Goal: Information Seeking & Learning: Learn about a topic

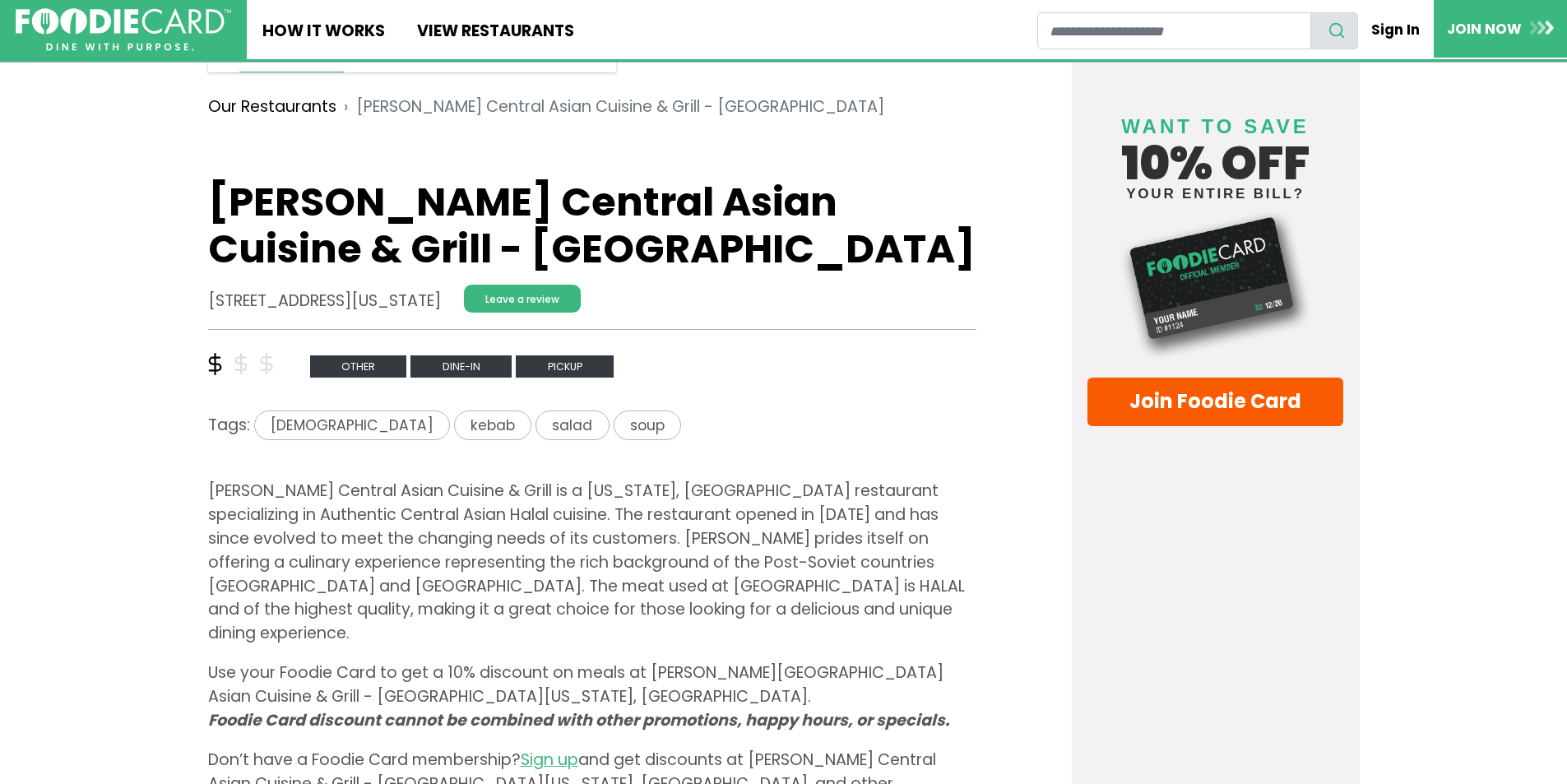
scroll to position [411, 0]
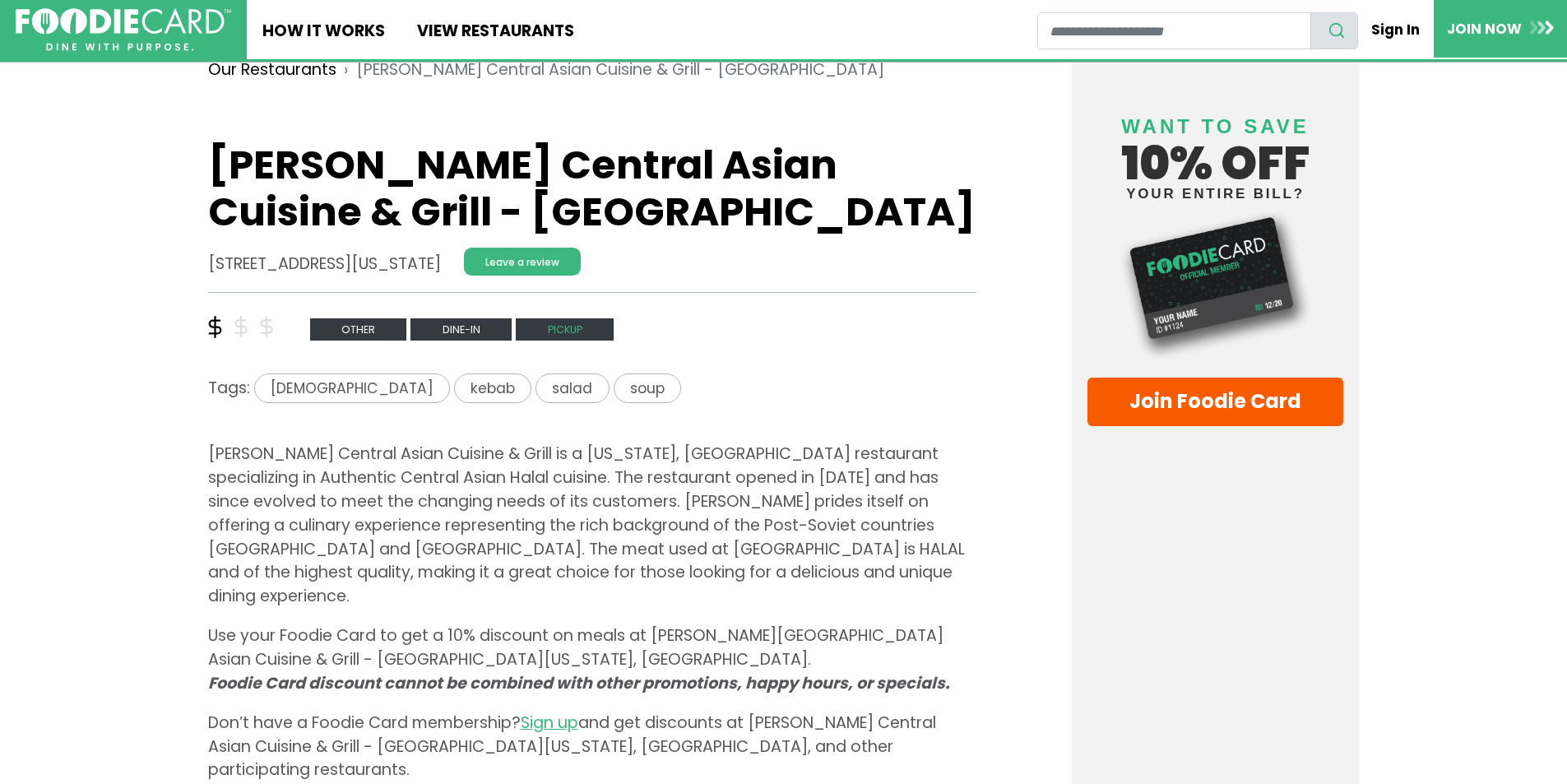
click at [567, 332] on span "Pickup" at bounding box center [565, 330] width 98 height 22
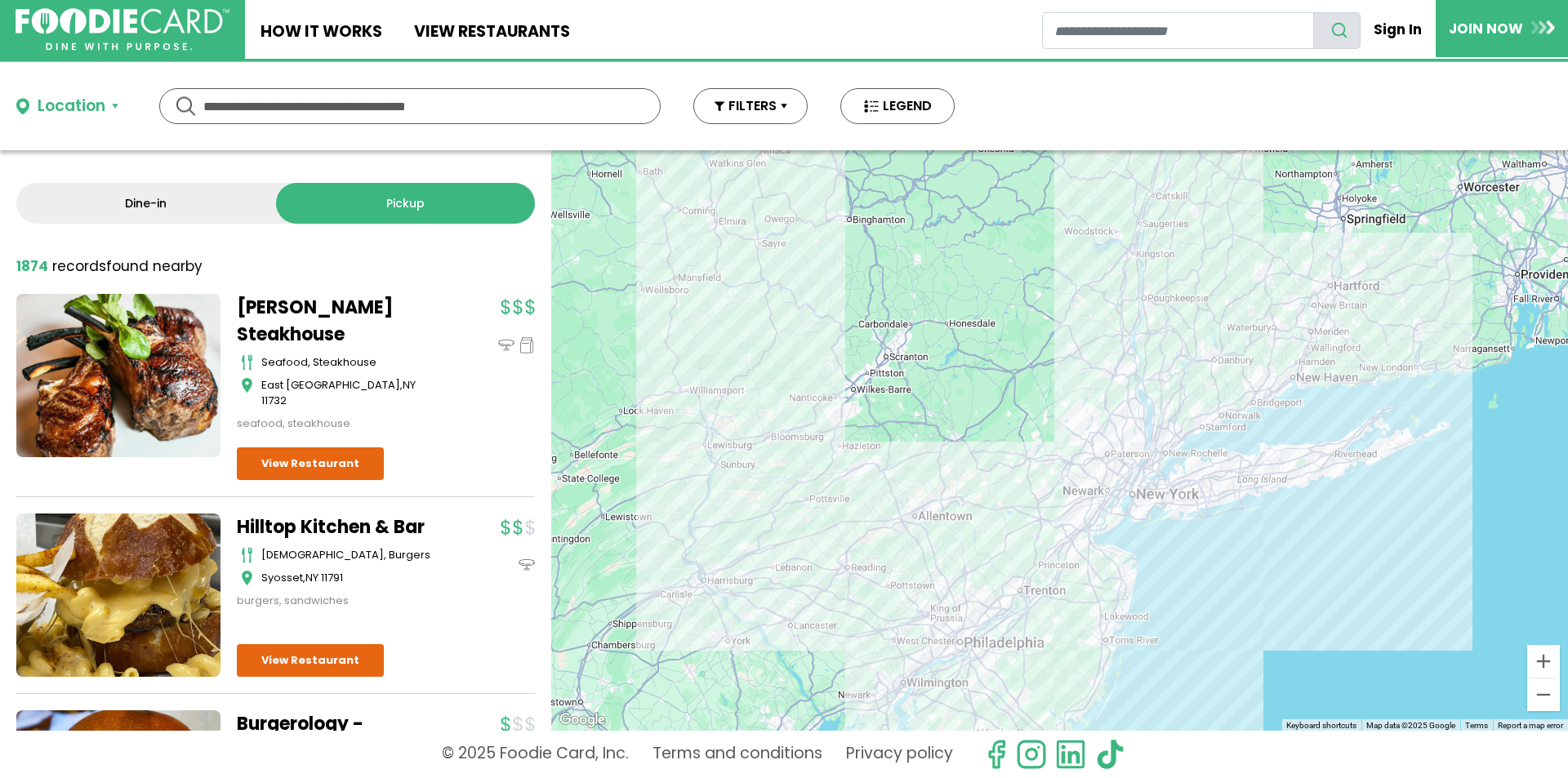
scroll to position [571, 0]
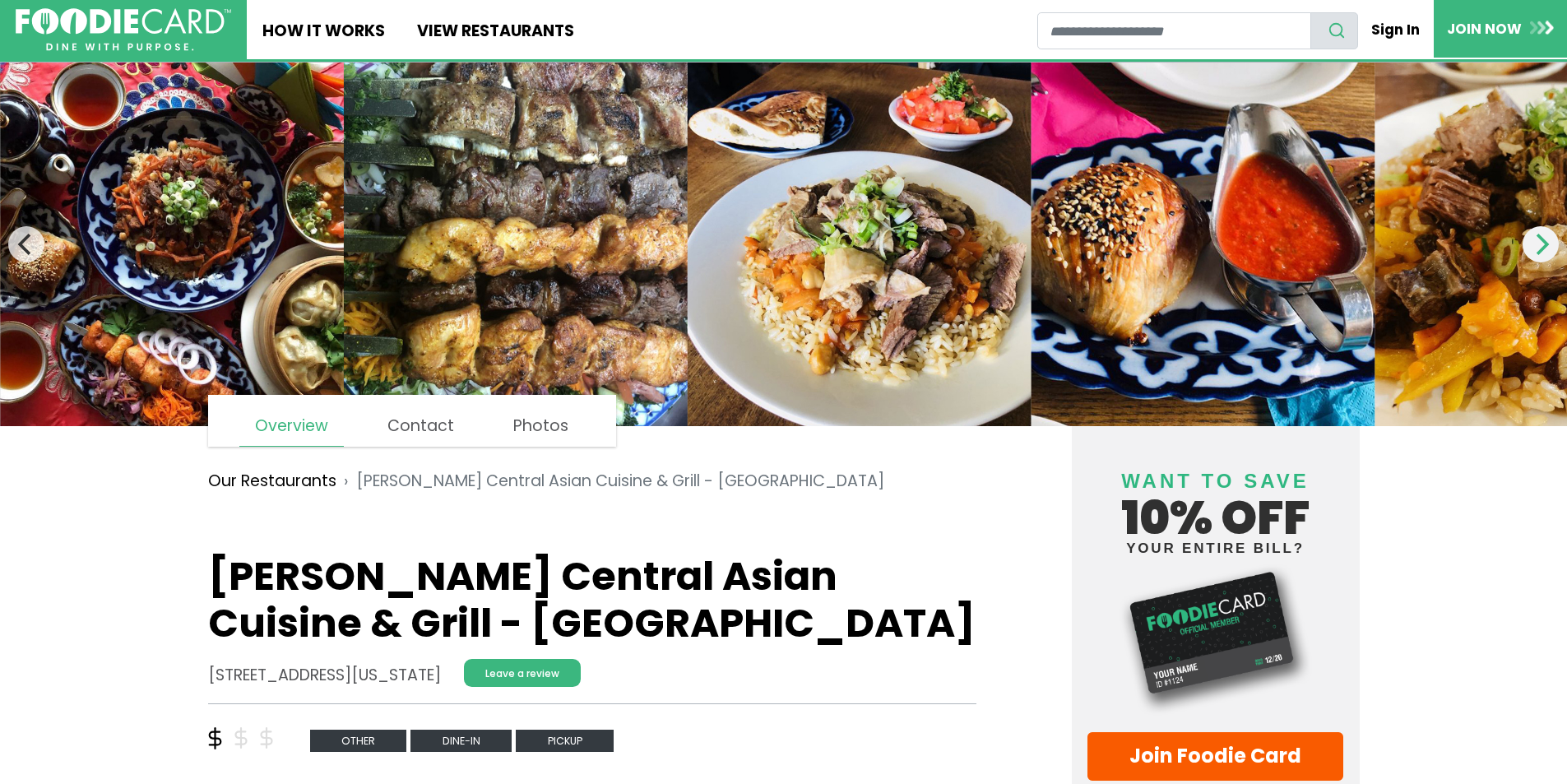
click at [1543, 260] on button "Next" at bounding box center [1540, 244] width 36 height 36
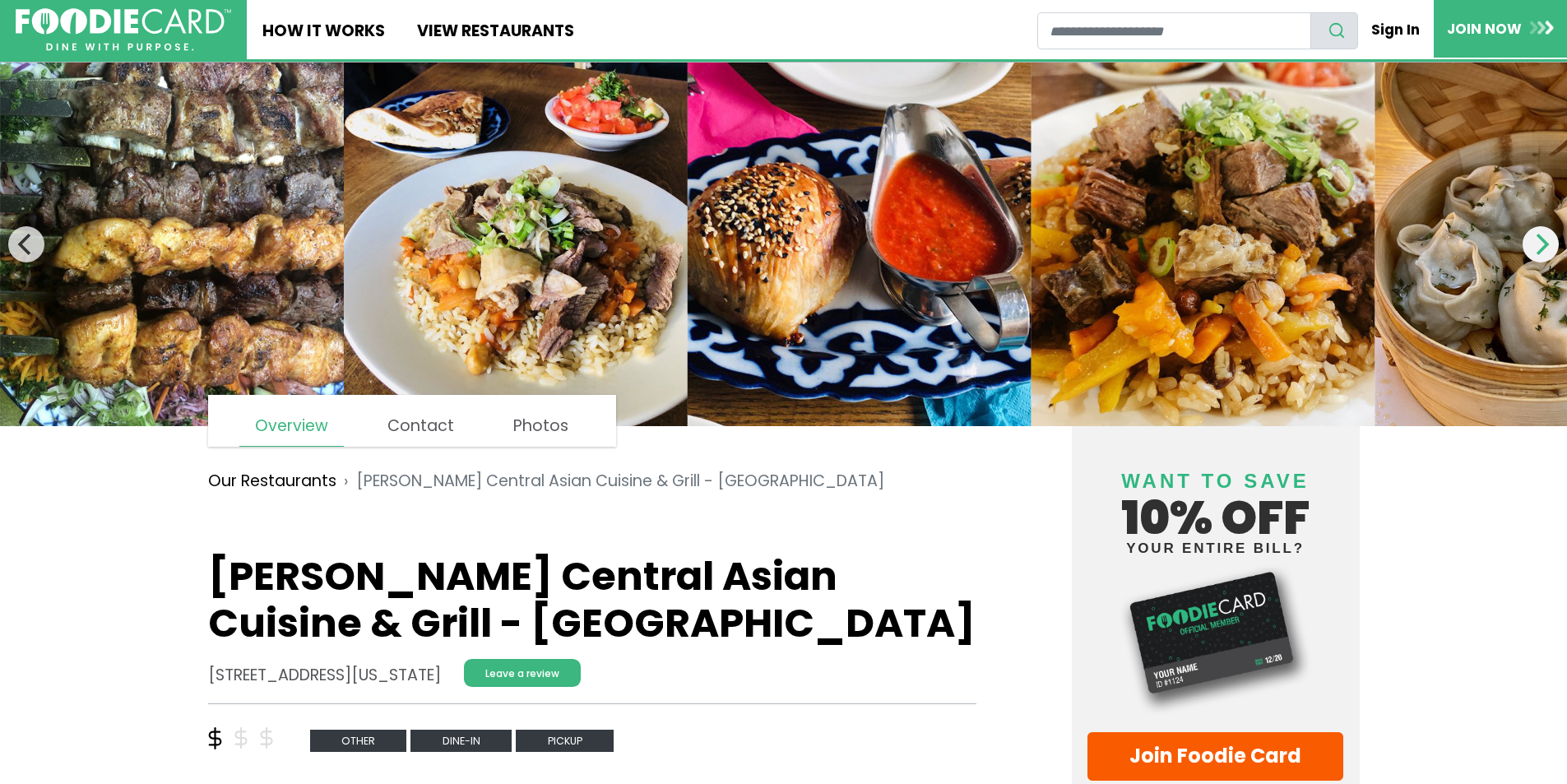
click at [1543, 260] on button "Next" at bounding box center [1540, 244] width 36 height 36
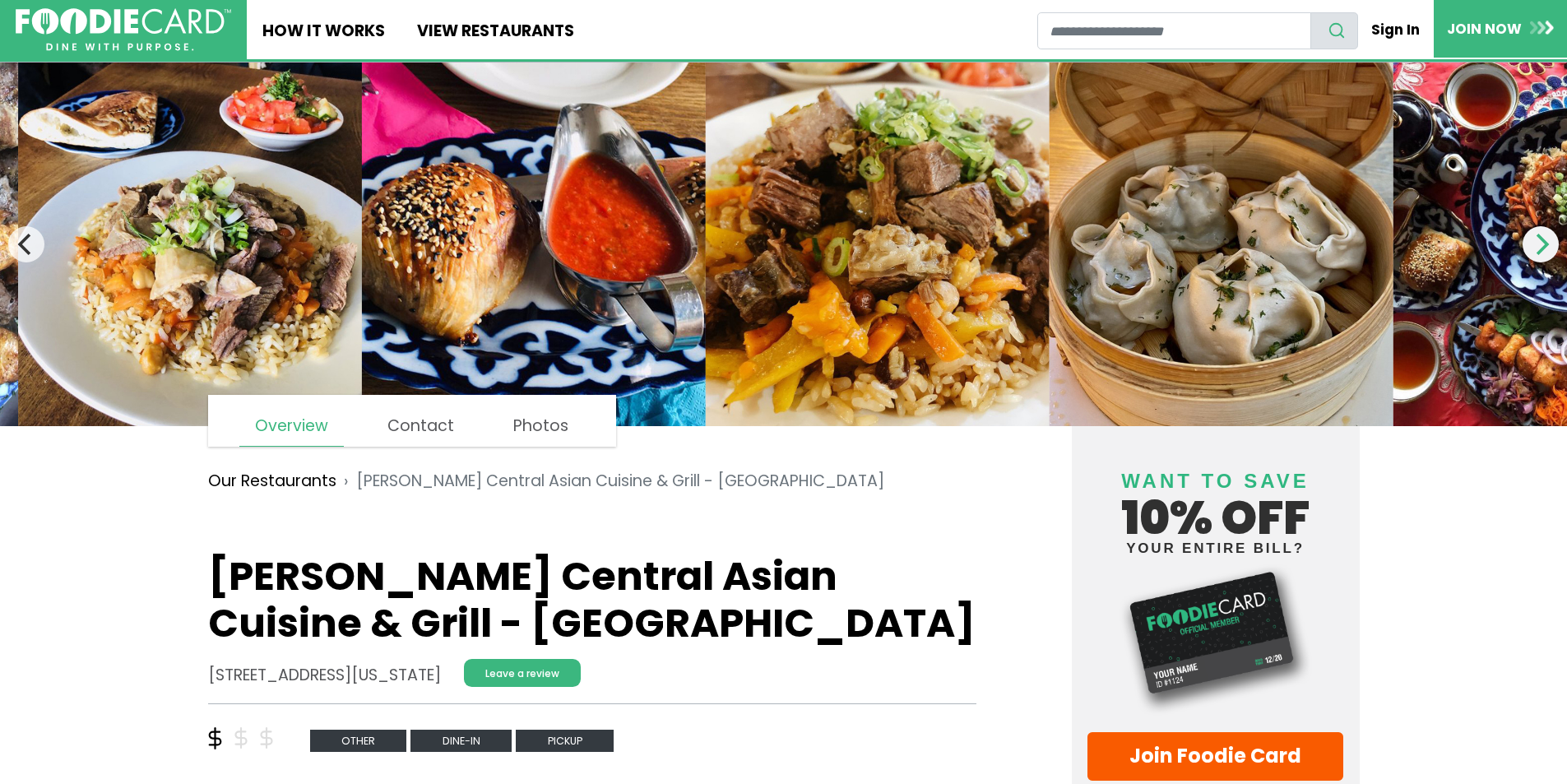
click at [1543, 260] on button "Next" at bounding box center [1540, 244] width 36 height 36
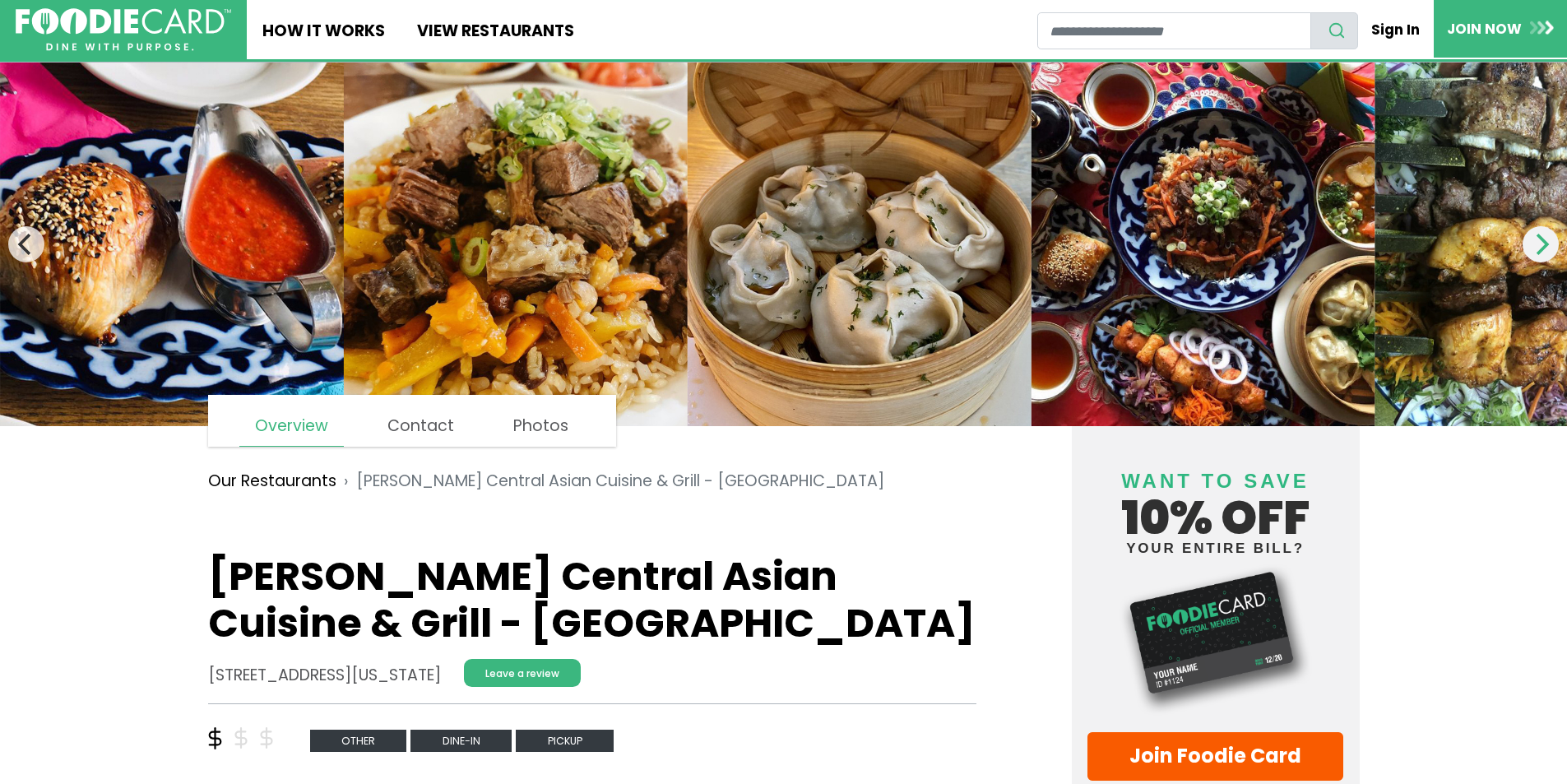
click at [1543, 260] on button "Next" at bounding box center [1540, 244] width 36 height 36
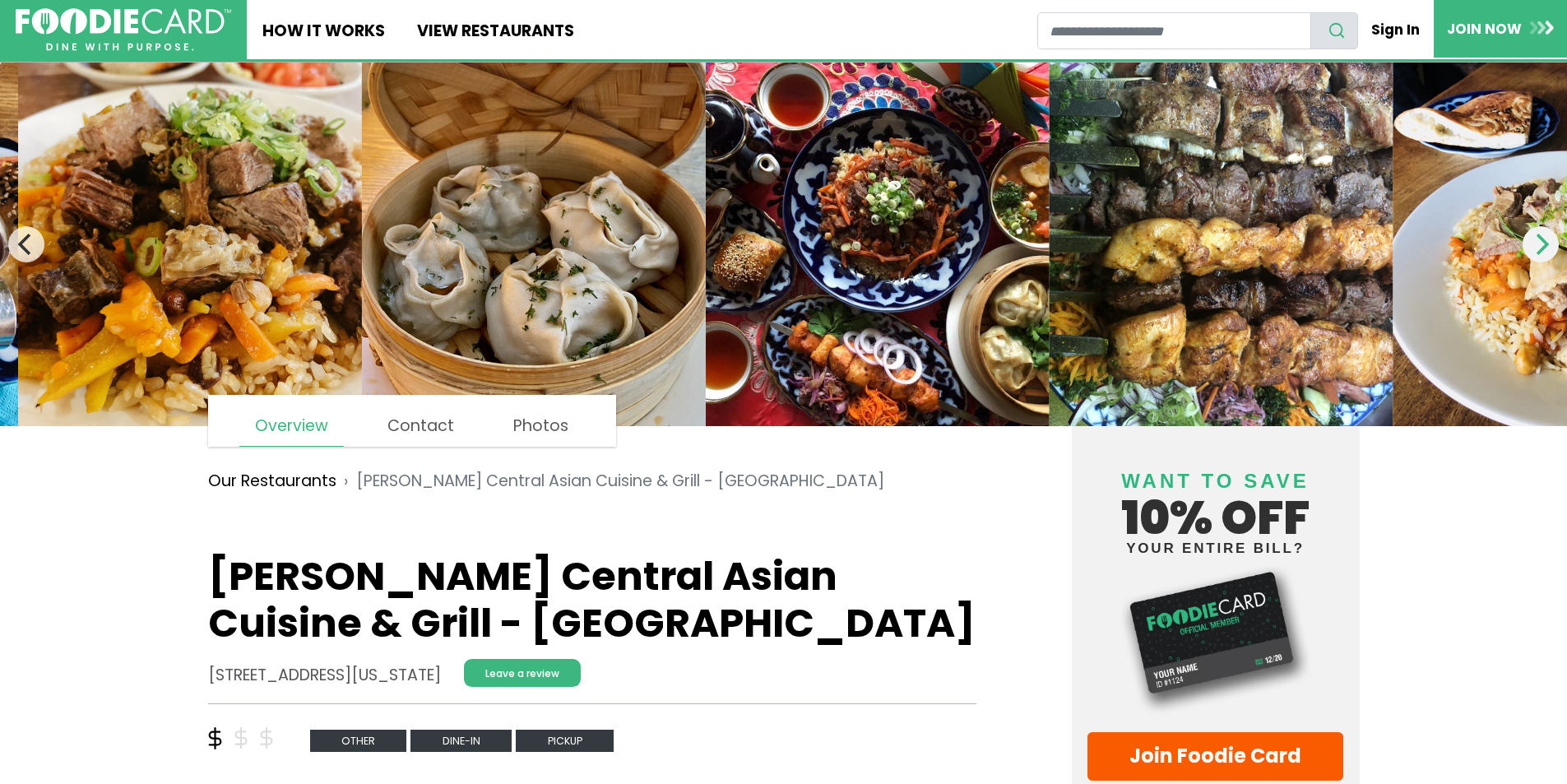
click at [1543, 260] on button "Next" at bounding box center [1540, 244] width 36 height 36
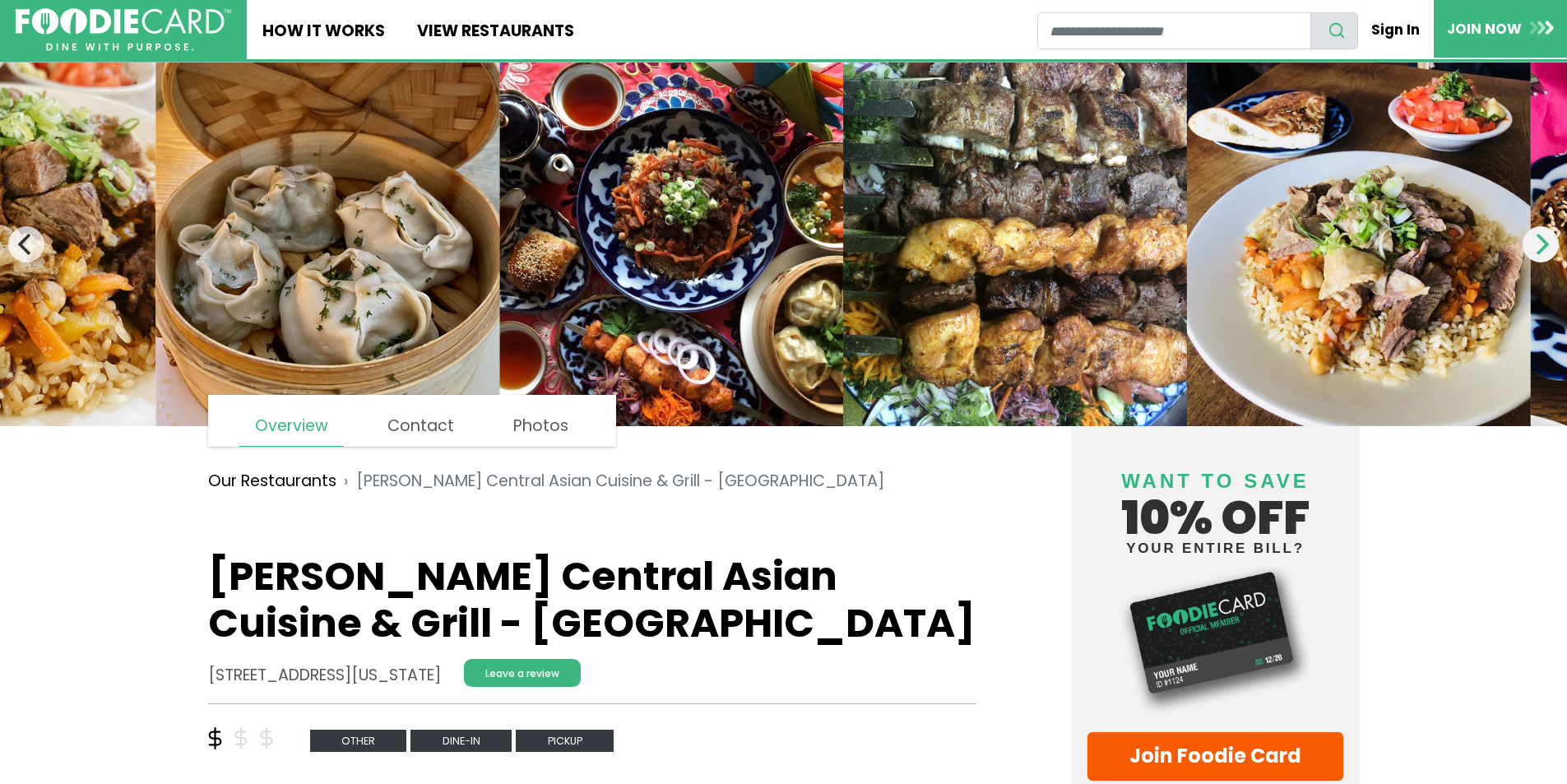
click at [1543, 260] on button "Next" at bounding box center [1540, 244] width 36 height 36
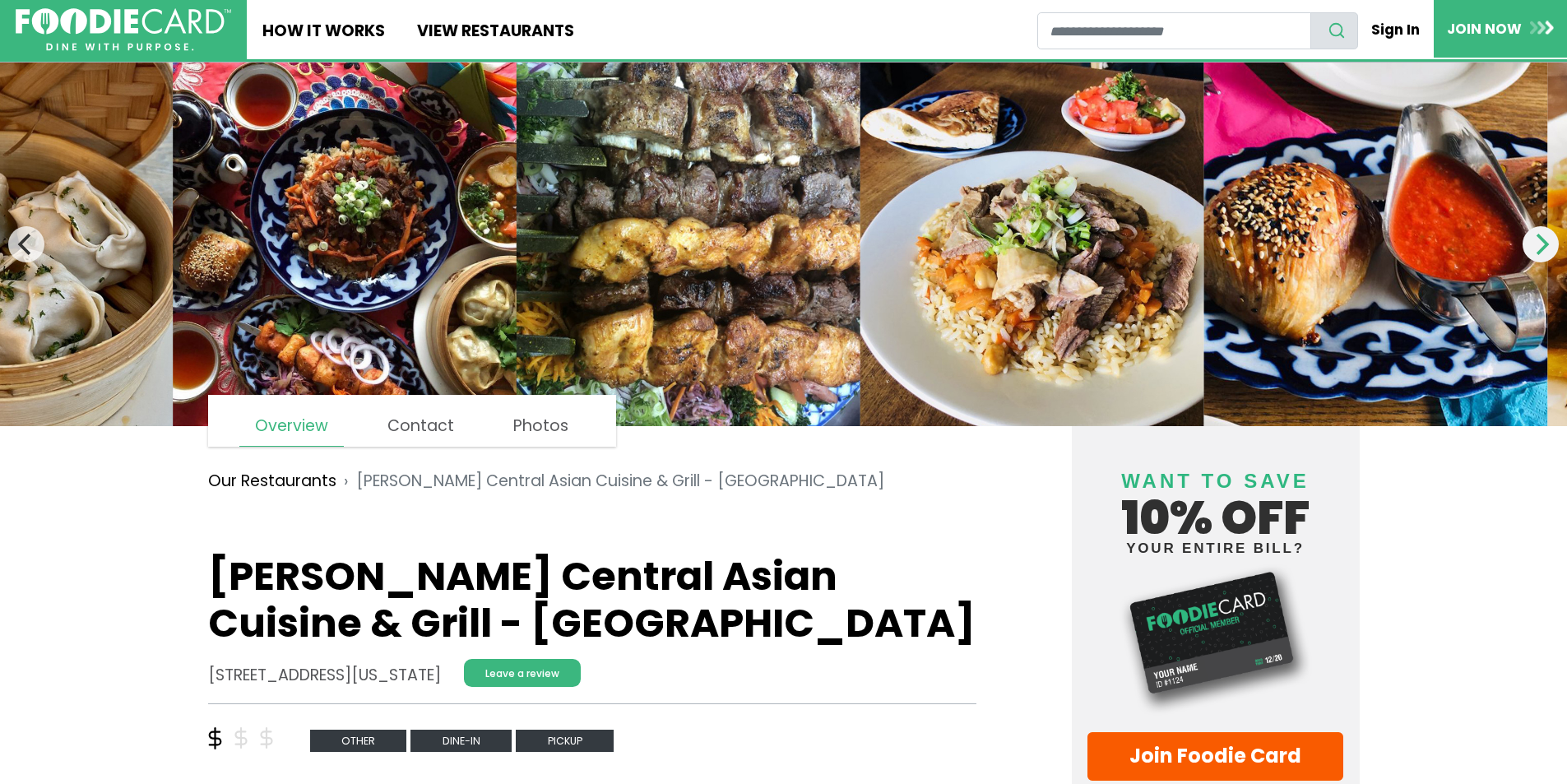
click at [1543, 260] on button "Next" at bounding box center [1540, 244] width 36 height 36
